Goal: Task Accomplishment & Management: Manage account settings

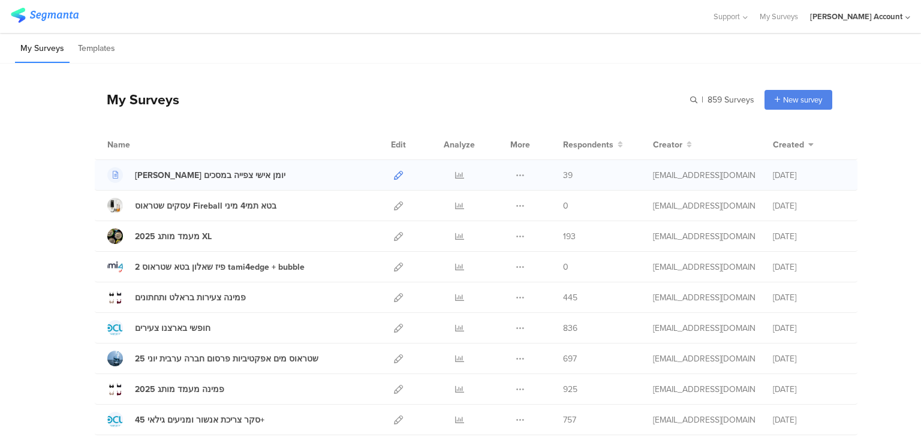
click at [394, 176] on icon at bounding box center [398, 175] width 9 height 9
click at [394, 178] on icon at bounding box center [398, 175] width 9 height 9
click at [457, 174] on icon at bounding box center [459, 175] width 9 height 9
click at [455, 160] on link at bounding box center [459, 175] width 9 height 30
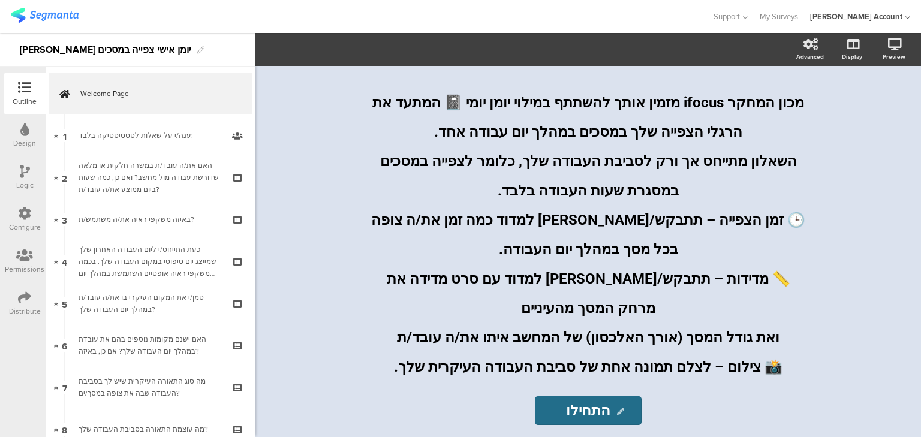
click at [24, 302] on icon at bounding box center [24, 297] width 13 height 13
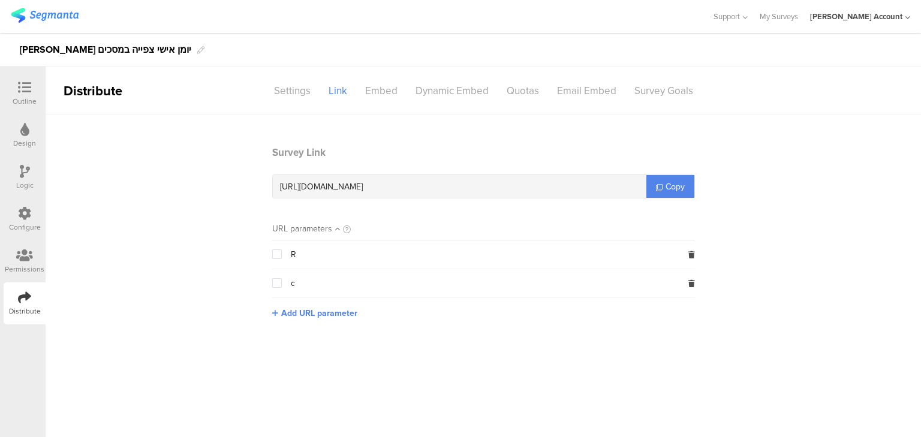
click at [16, 89] on div at bounding box center [25, 88] width 24 height 15
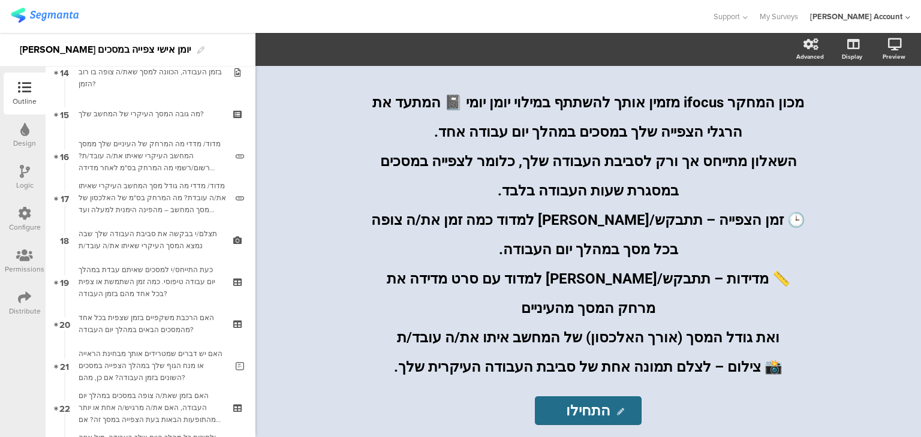
scroll to position [880, 0]
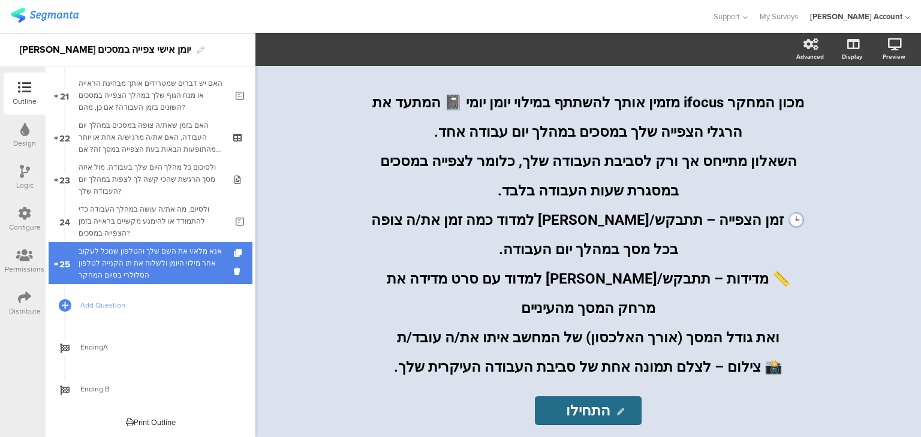
click at [124, 266] on div "אנא מלא/י את השם שלך והטלפון שנוכל לעקוב אחר מילוי היומן ולשלוח את תו הקנייה לט…" at bounding box center [150, 263] width 143 height 36
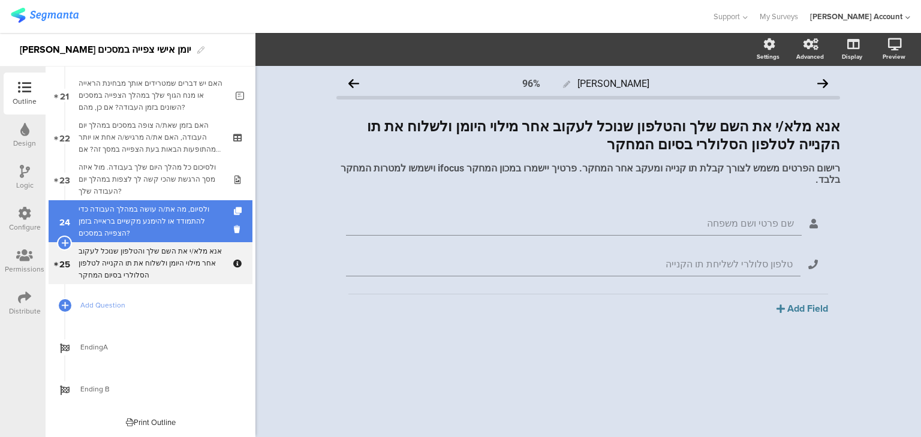
click at [138, 220] on div "ולסיום, מה את/ה עושה במהלך העבודה כדי להתמודד או להימנע מקשיים בראייה בזמן הצפי…" at bounding box center [153, 221] width 148 height 36
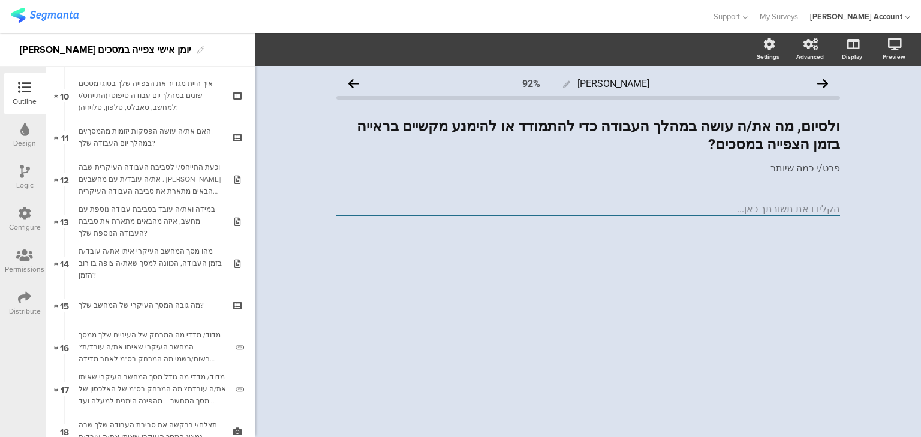
scroll to position [352, 0]
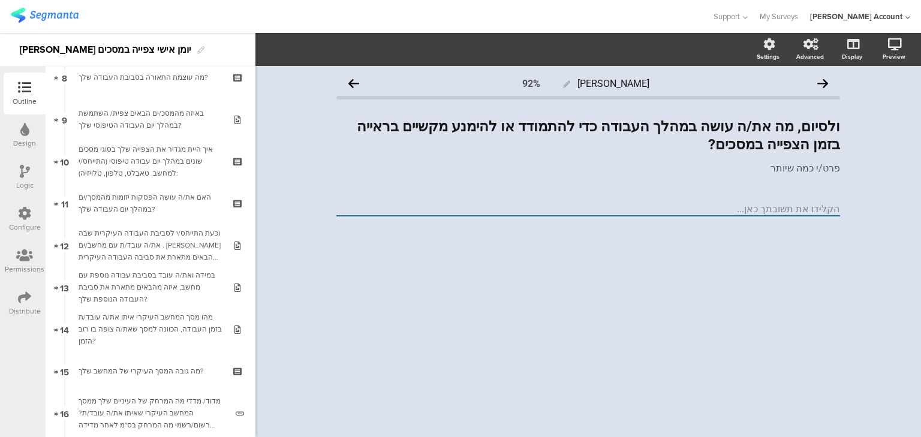
click at [138, 220] on link "11 האם את/ה עושה הפסקות יזומות מהמסך/ים במהלך יום העבודה שלך?" at bounding box center [151, 203] width 204 height 42
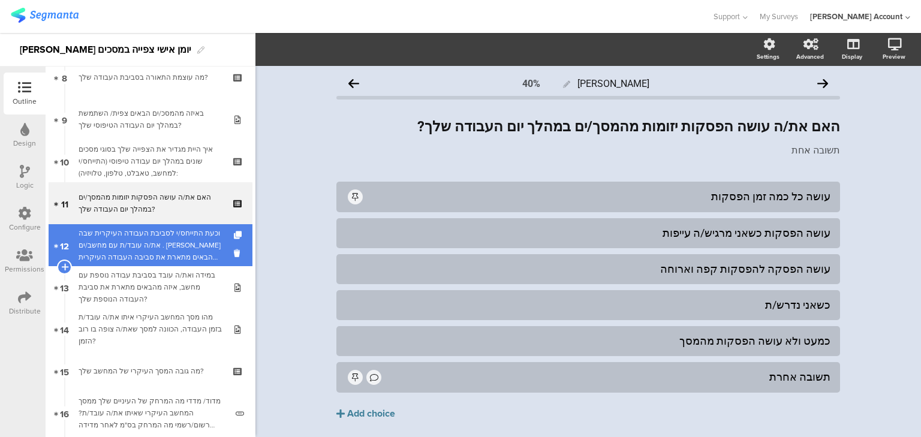
click at [148, 245] on div "וכעת התייחס/י לסביבת העבודה העיקרית שבה את/ה עובד/ת עם מחשב/ים . [PERSON_NAME] …" at bounding box center [150, 245] width 143 height 36
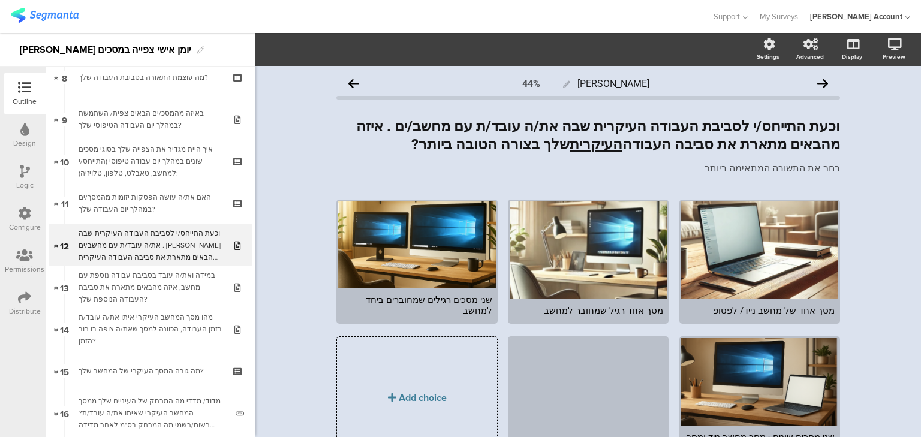
click at [24, 181] on div "Logic" at bounding box center [24, 185] width 17 height 11
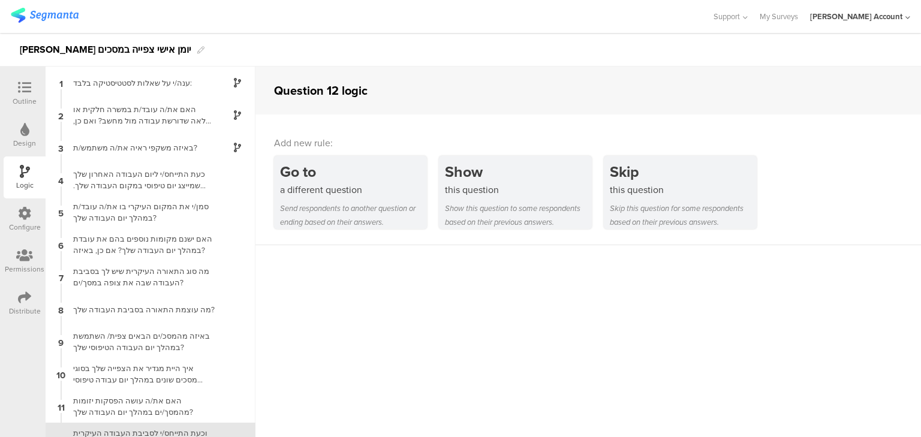
click at [24, 90] on icon at bounding box center [24, 87] width 13 height 13
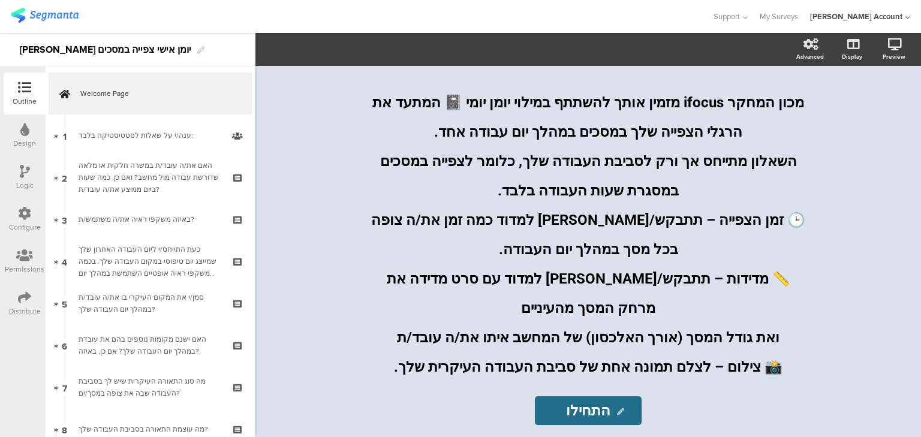
click at [26, 303] on div at bounding box center [24, 298] width 13 height 15
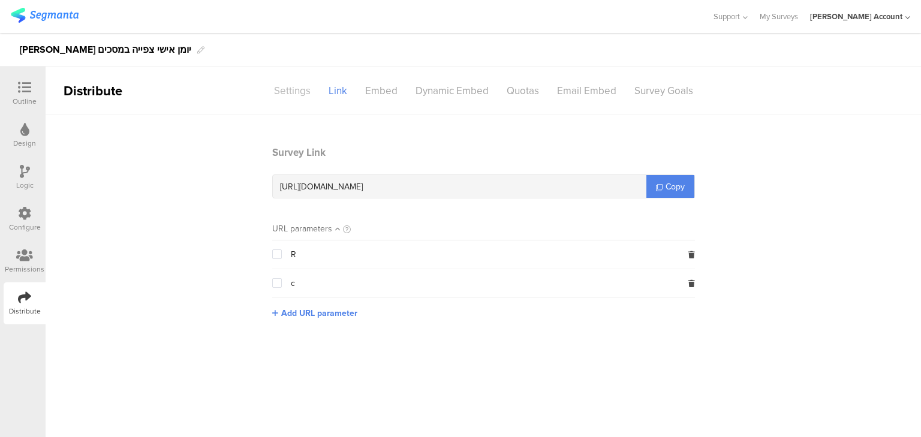
click at [281, 95] on div "Settings" at bounding box center [292, 90] width 55 height 21
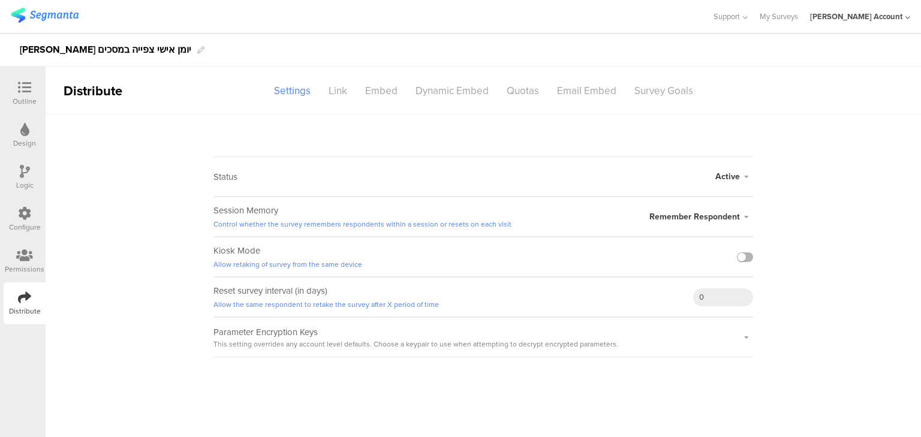
click at [747, 255] on label at bounding box center [745, 257] width 16 height 10
click at [0, 0] on input "checkbox" at bounding box center [0, 0] width 0 height 0
click at [699, 220] on span "Remember Respondent" at bounding box center [695, 217] width 91 height 13
click at [26, 91] on icon at bounding box center [24, 87] width 13 height 13
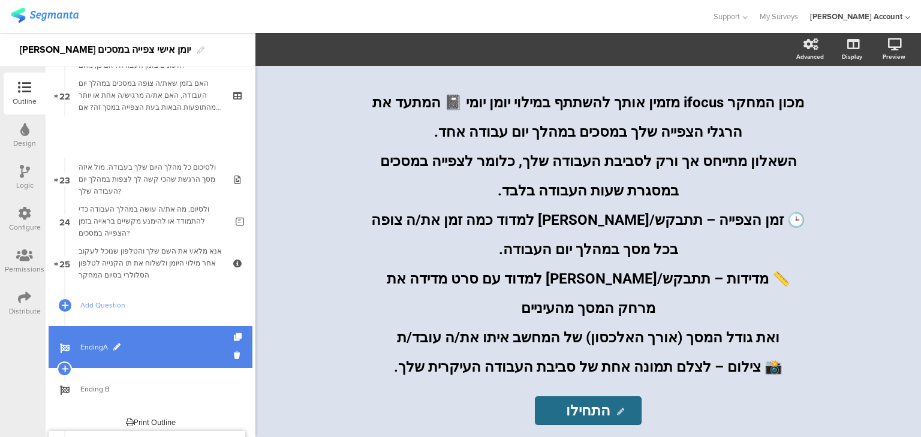
scroll to position [880, 0]
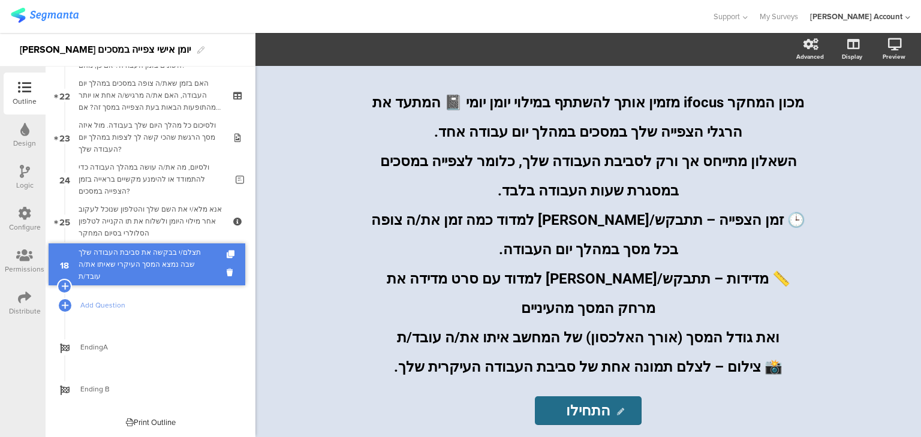
drag, startPoint x: 147, startPoint y: 261, endPoint x: 146, endPoint y: 269, distance: 7.3
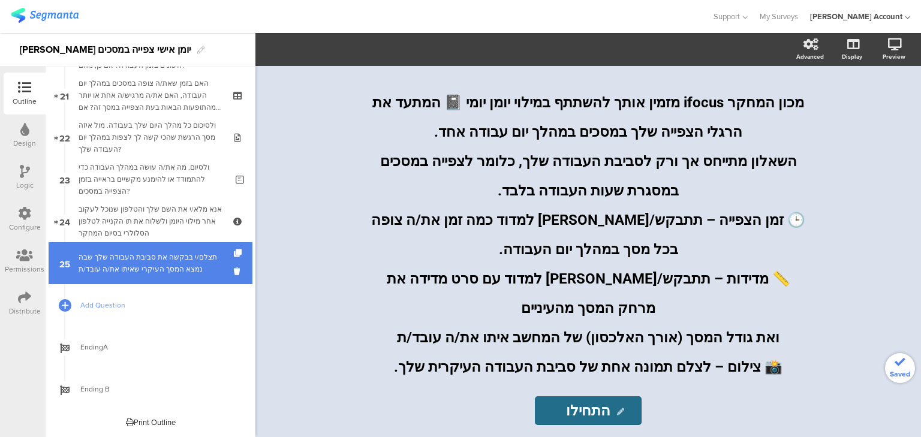
click at [154, 259] on div "תצלם/י בבקשה את סביבת העבודה שלך שבה נמצא המסך העיקרי שאיתו את/ה עובד/ת" at bounding box center [150, 263] width 143 height 24
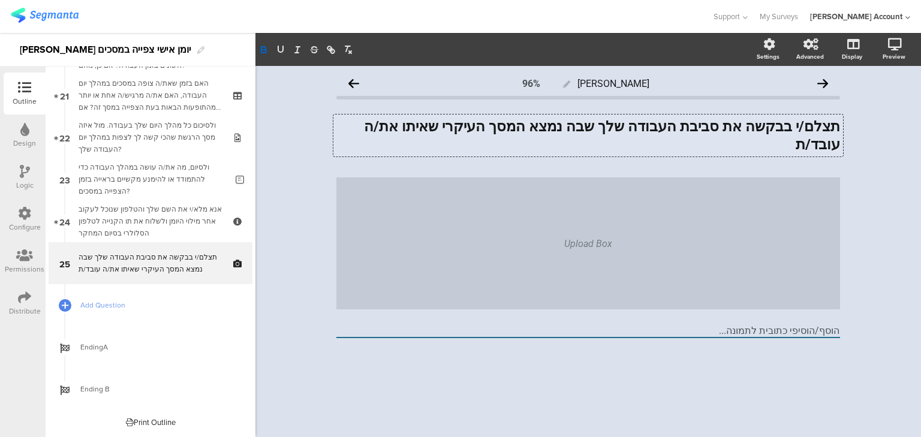
click at [825, 124] on div "תצלם/י בבקשה את סביבת העבודה שלך שבה נמצא המסך העיקרי שאיתו את/ה עובד/ת תצלם/י …" at bounding box center [588, 136] width 510 height 42
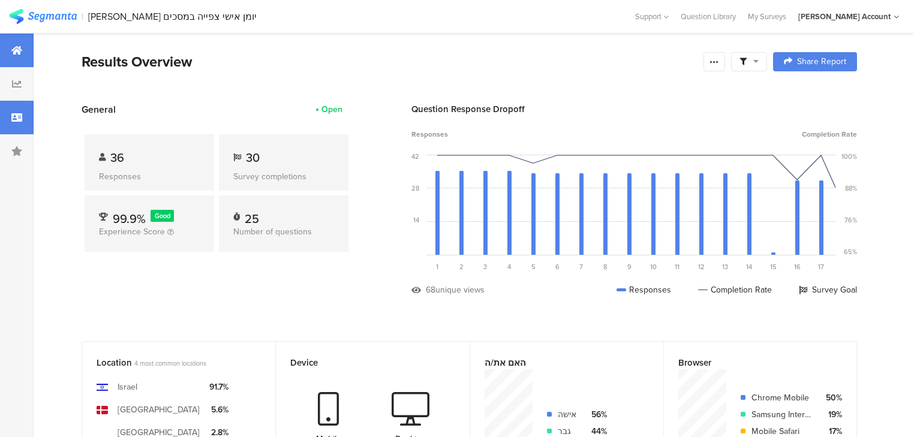
click at [11, 124] on div at bounding box center [17, 118] width 34 height 34
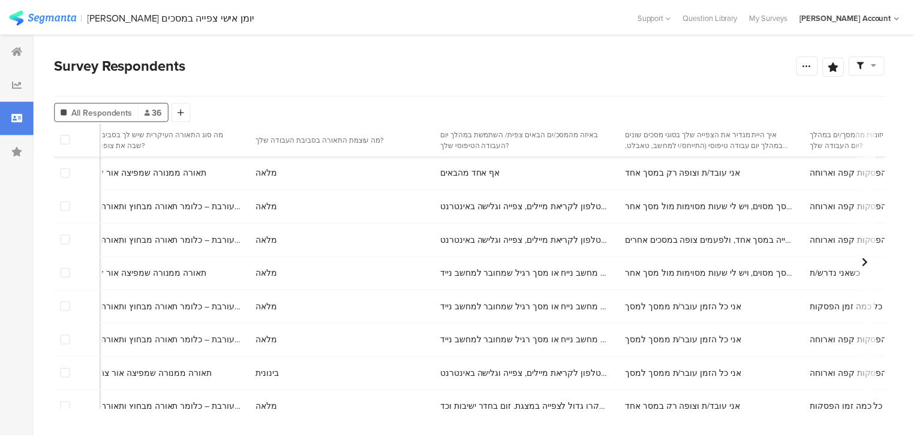
scroll to position [0, 1794]
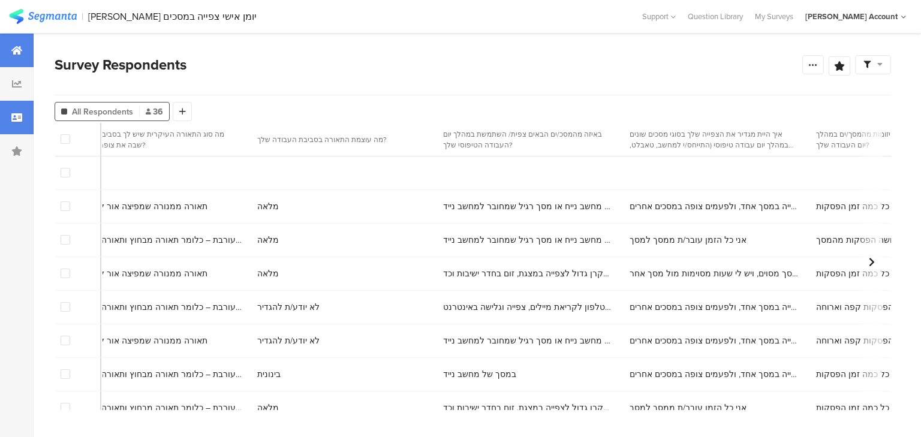
click at [8, 46] on div at bounding box center [17, 51] width 34 height 34
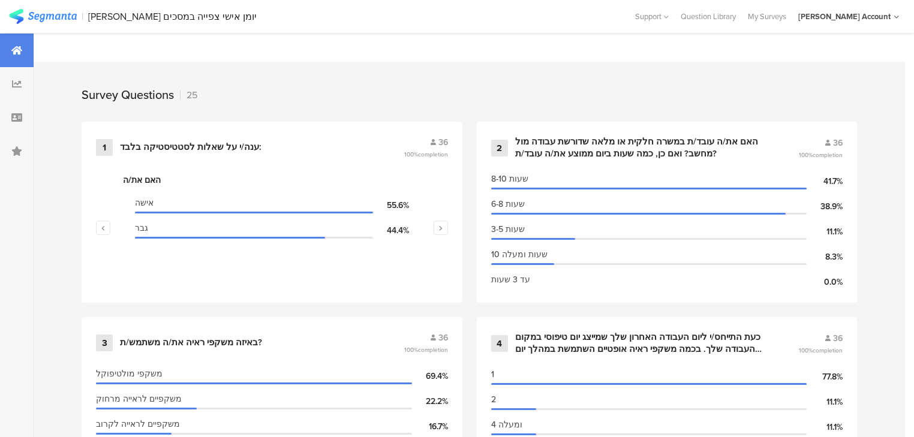
scroll to position [480, 0]
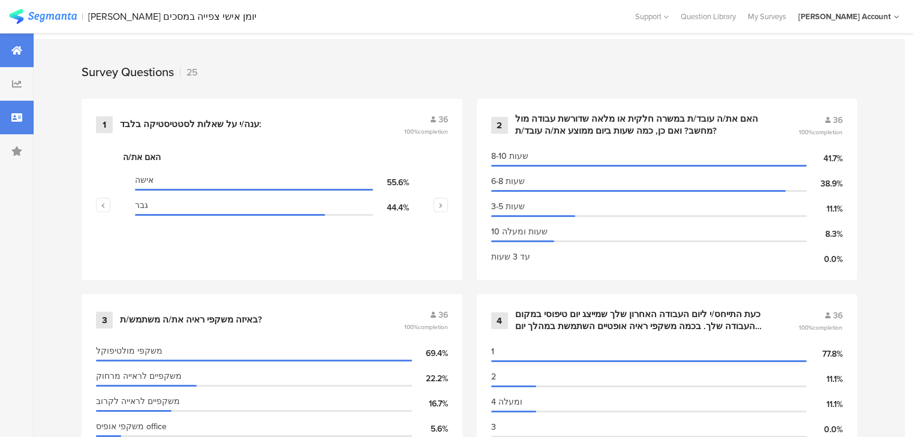
click at [12, 118] on icon at bounding box center [16, 118] width 11 height 10
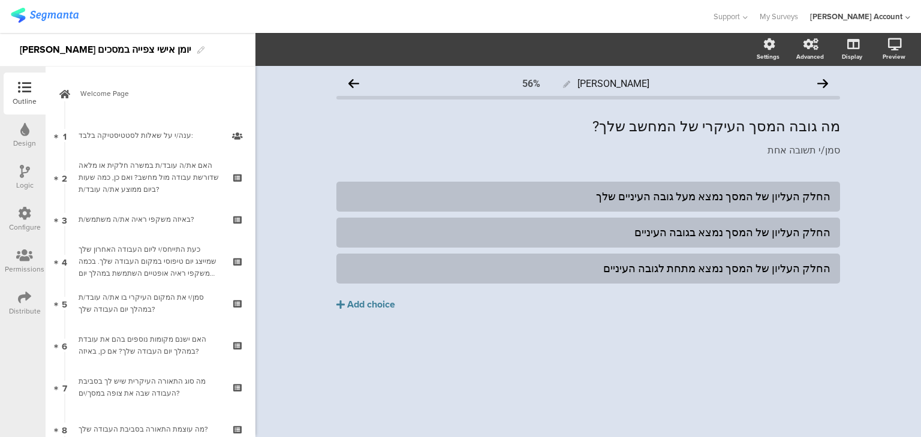
scroll to position [480, 0]
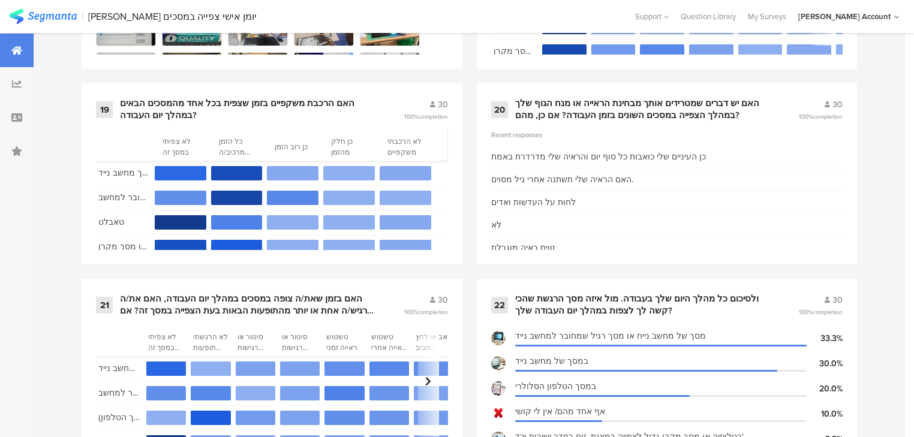
scroll to position [26, 0]
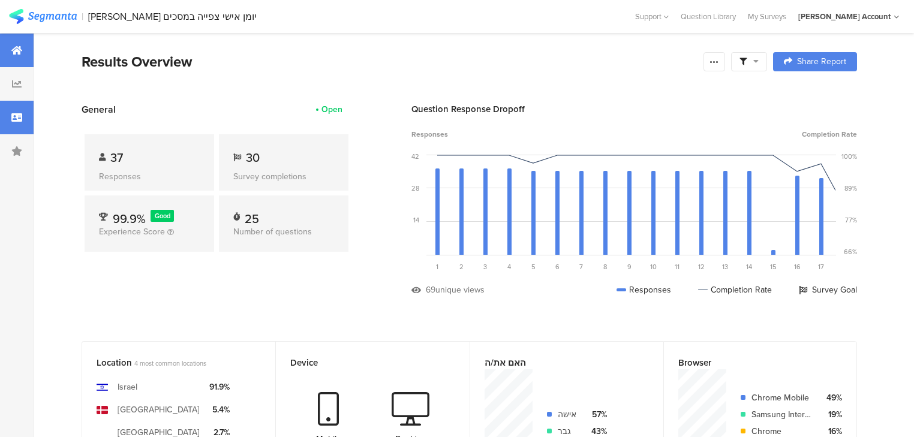
click at [8, 107] on div at bounding box center [17, 118] width 34 height 34
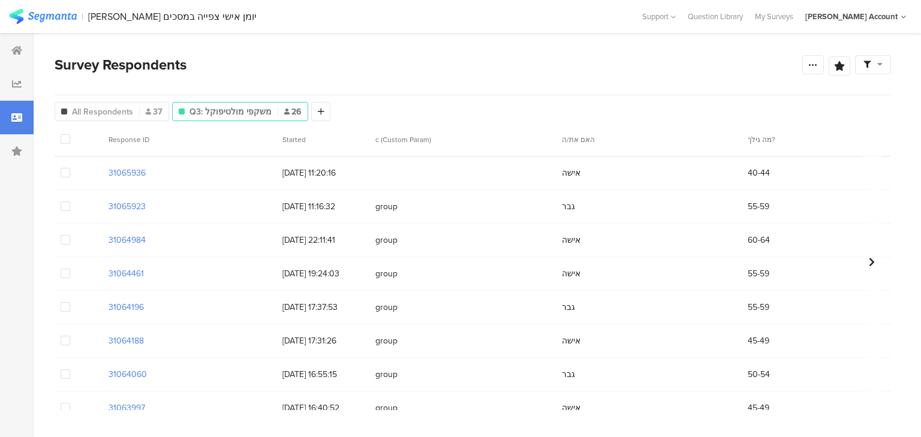
click at [68, 173] on span at bounding box center [66, 173] width 10 height 10
click at [70, 168] on input "checkbox" at bounding box center [70, 168] width 0 height 0
click at [196, 140] on span "Delete" at bounding box center [205, 139] width 25 height 9
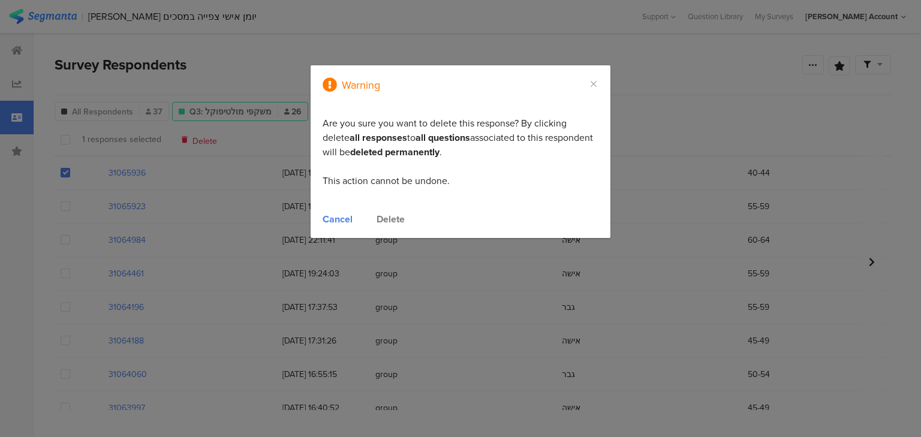
click at [390, 218] on div "Delete" at bounding box center [391, 219] width 28 height 14
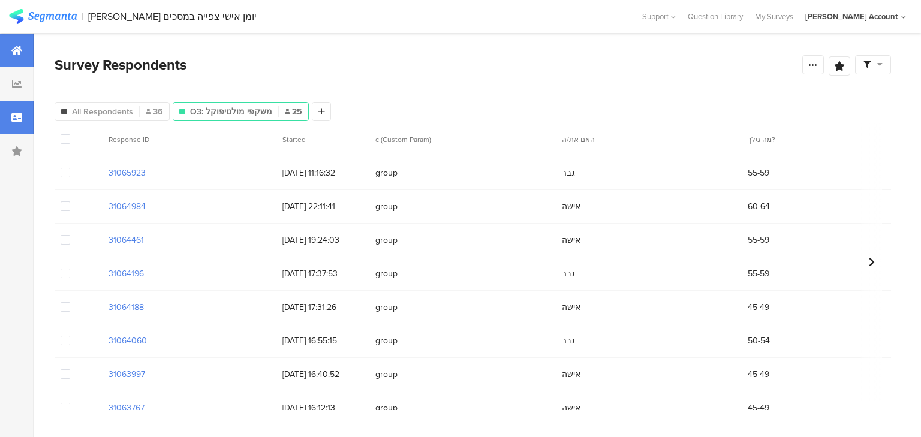
click at [23, 51] on div at bounding box center [17, 51] width 34 height 34
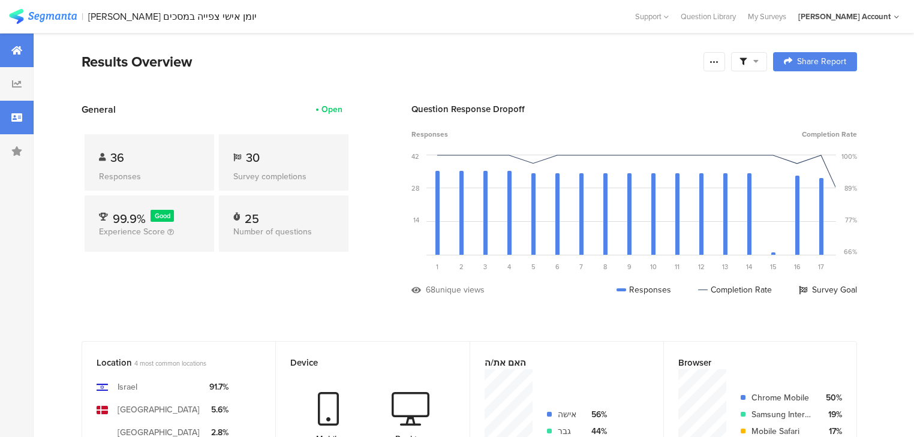
click at [13, 120] on icon at bounding box center [16, 118] width 11 height 10
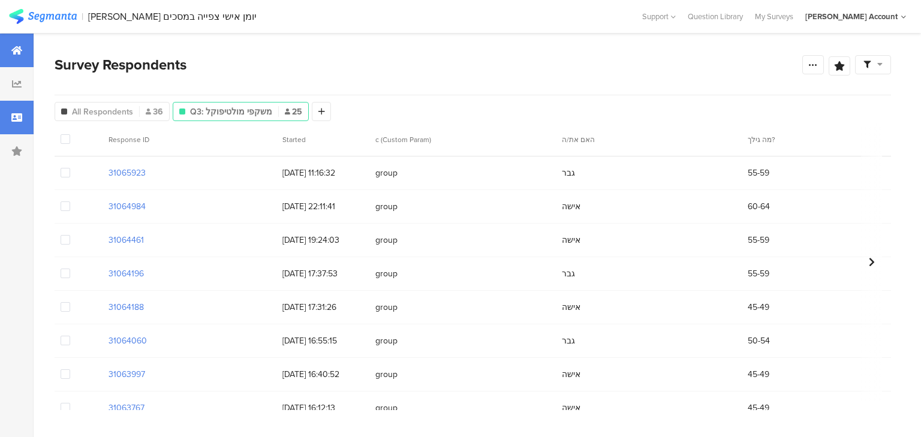
click at [7, 47] on div at bounding box center [17, 51] width 34 height 34
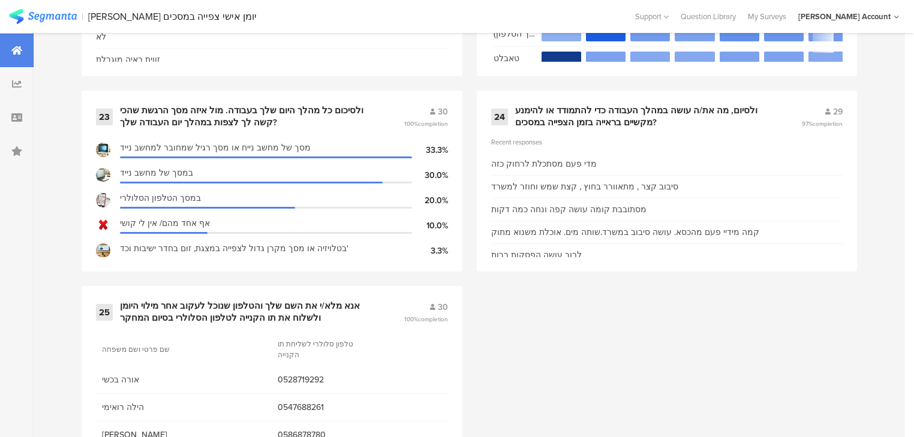
scroll to position [2692, 0]
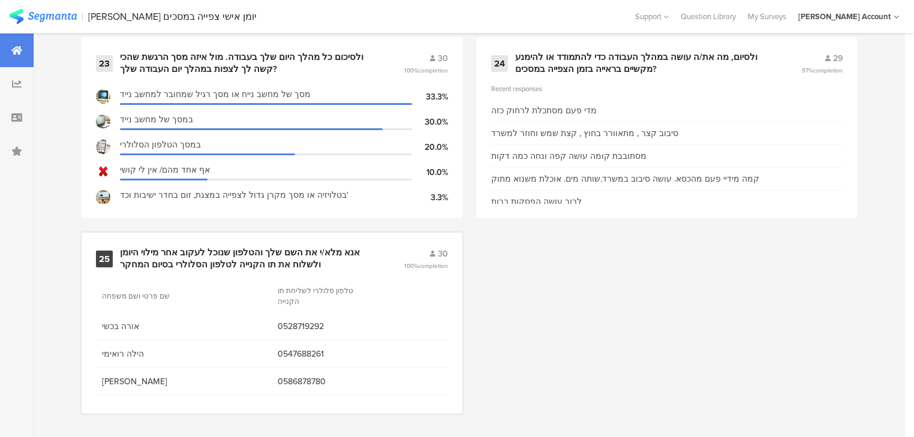
click at [212, 259] on div "אנא מלא/י את השם שלך והטלפון שנוכל לעקוב אחר מילוי היומן ולשלוח את תו הקנייה לט…" at bounding box center [247, 258] width 255 height 23
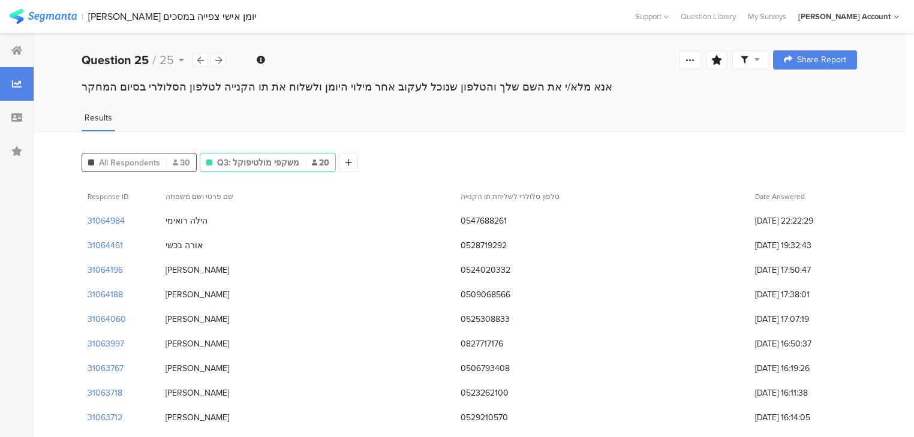
click at [142, 157] on span "All Respondents" at bounding box center [129, 163] width 61 height 13
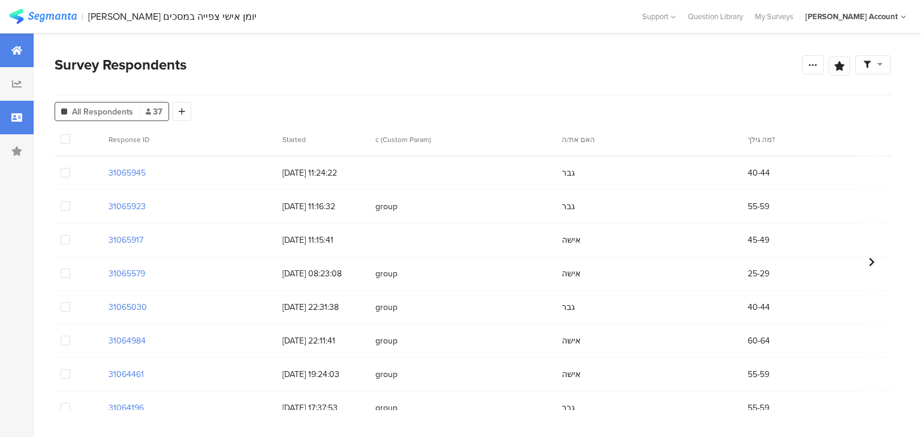
click at [2, 46] on div at bounding box center [17, 51] width 34 height 34
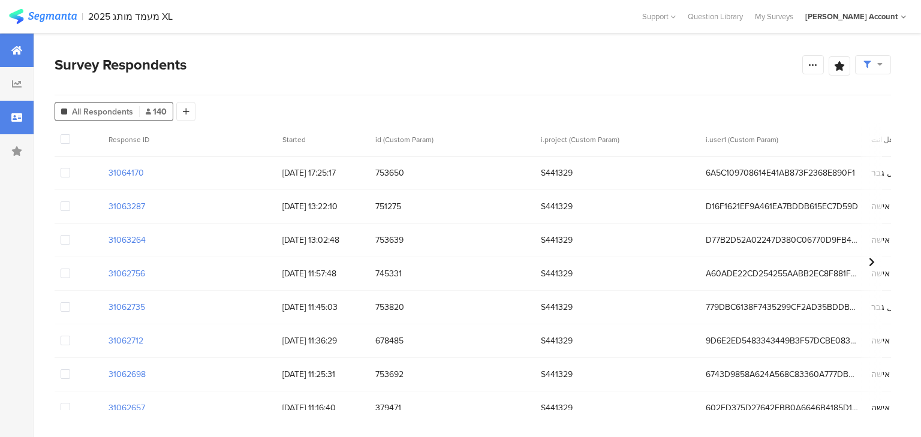
click at [8, 38] on div at bounding box center [17, 51] width 34 height 34
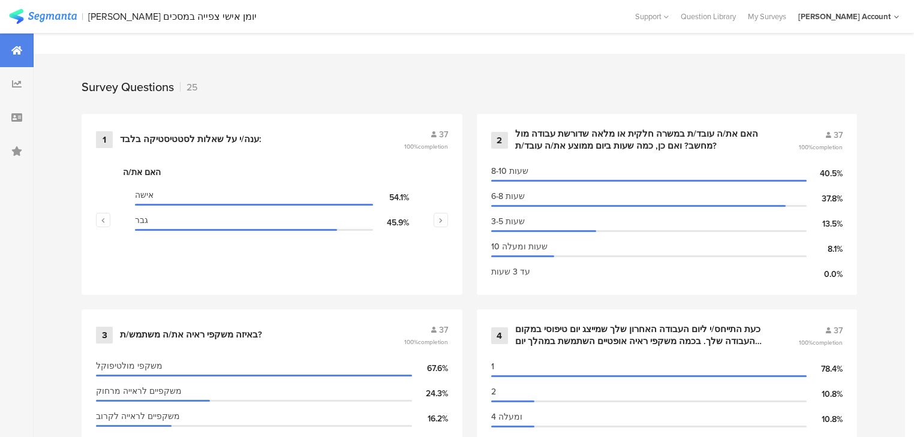
scroll to position [528, 0]
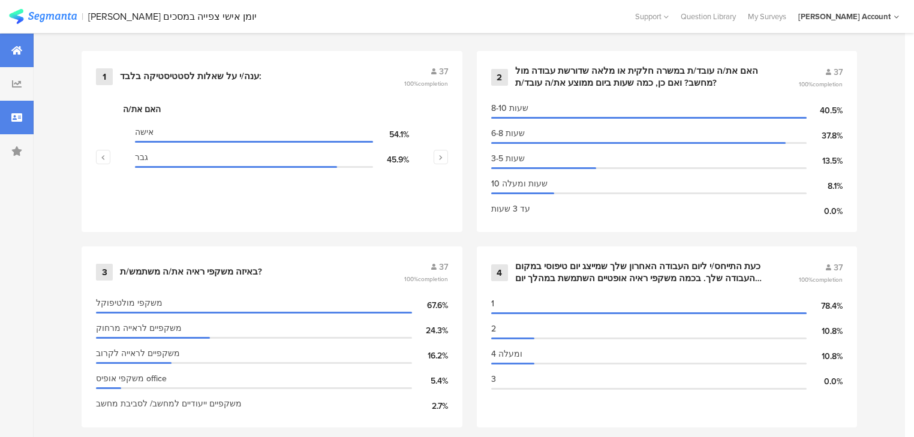
click at [7, 113] on div at bounding box center [17, 118] width 34 height 34
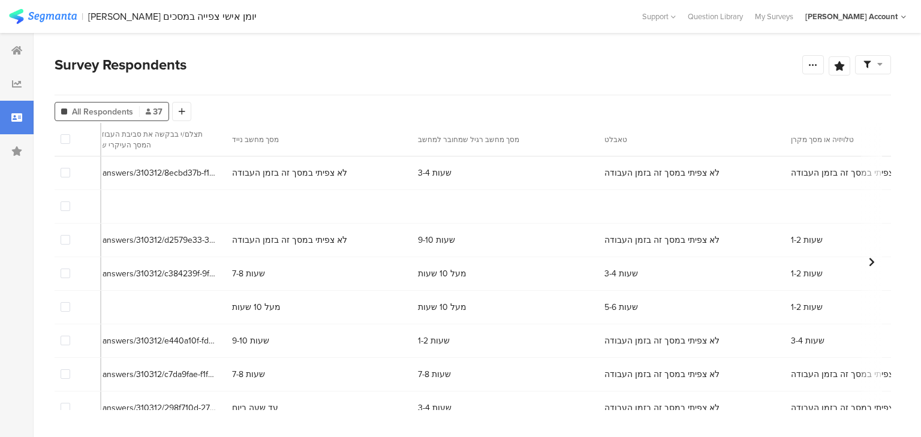
scroll to position [0, 3837]
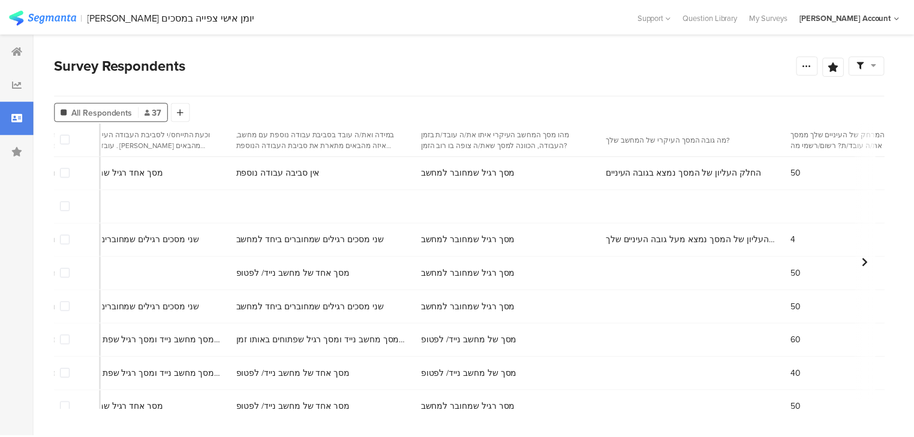
scroll to position [0, 1980]
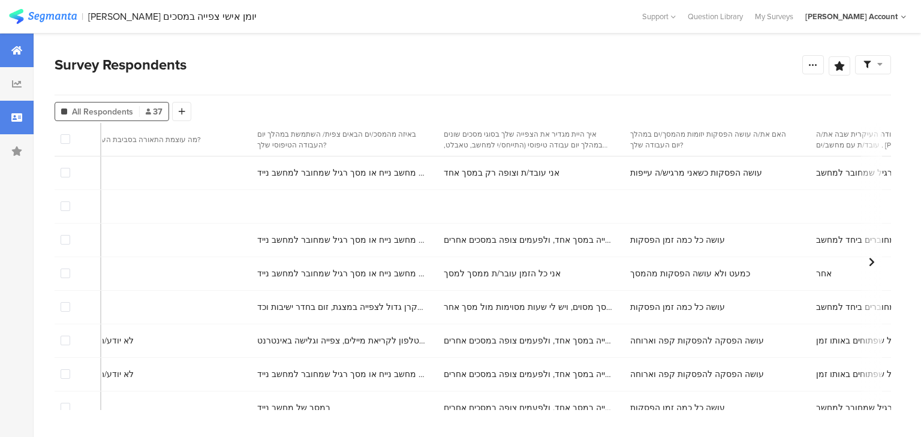
click at [17, 46] on icon at bounding box center [16, 51] width 11 height 10
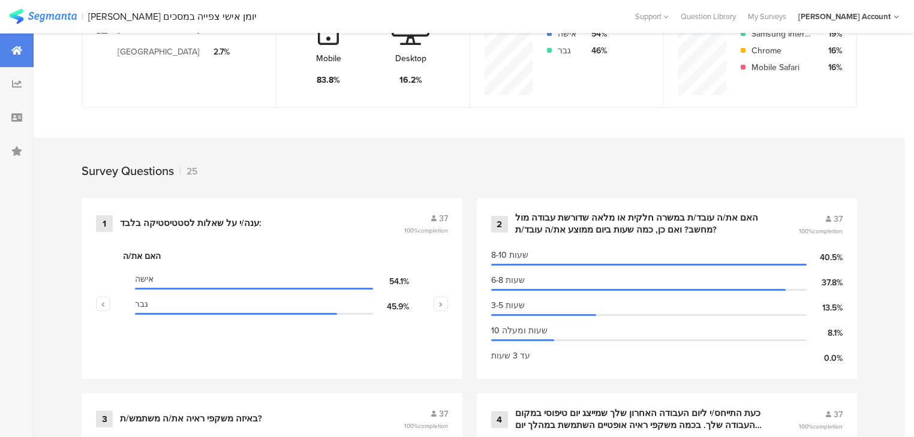
scroll to position [480, 0]
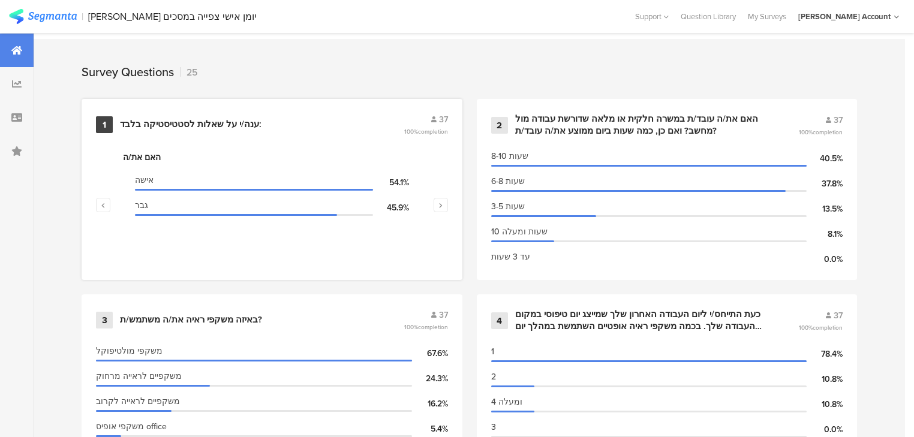
click at [168, 120] on div "ענה/י על שאלות לסטטיסטיקה בלבד:" at bounding box center [191, 125] width 142 height 12
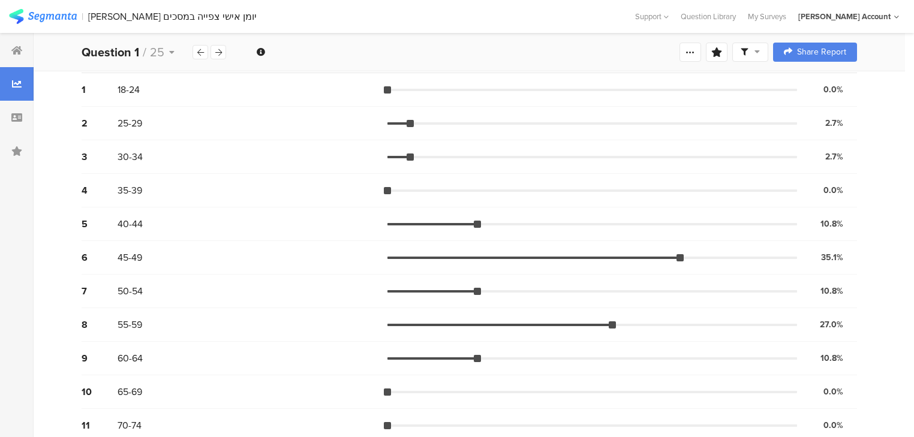
scroll to position [277, 0]
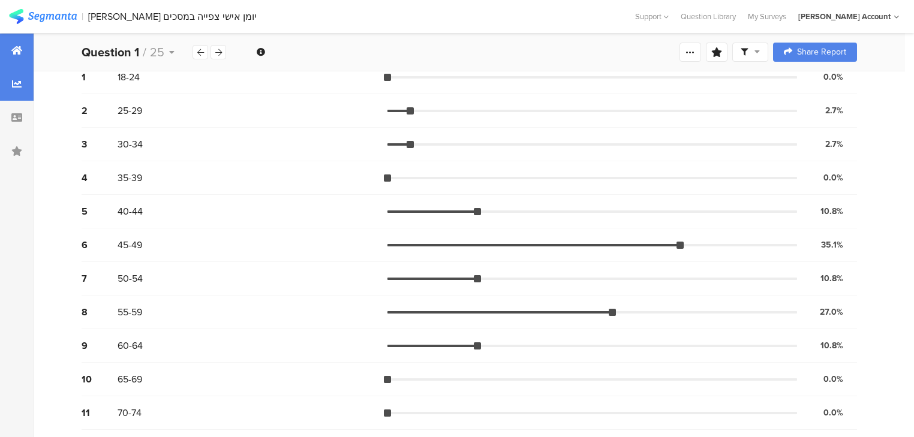
click at [7, 56] on div at bounding box center [17, 51] width 34 height 34
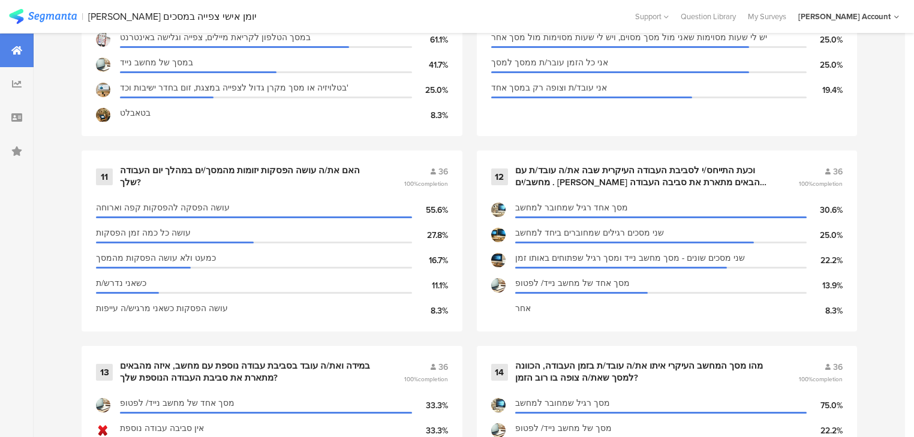
scroll to position [1583, 0]
